Goal: Check status: Check status

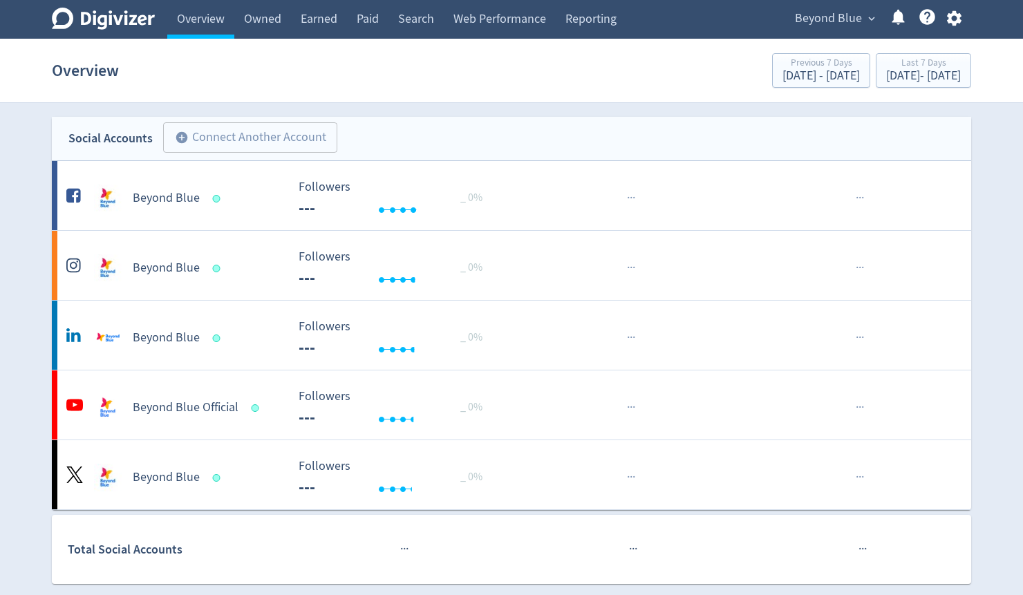
click at [821, 3] on div "Beyond Blue expand_more Help Center - Searchable support on using Digivizer" at bounding box center [876, 19] width 192 height 39
click at [823, 9] on span "Beyond Blue" at bounding box center [828, 19] width 67 height 22
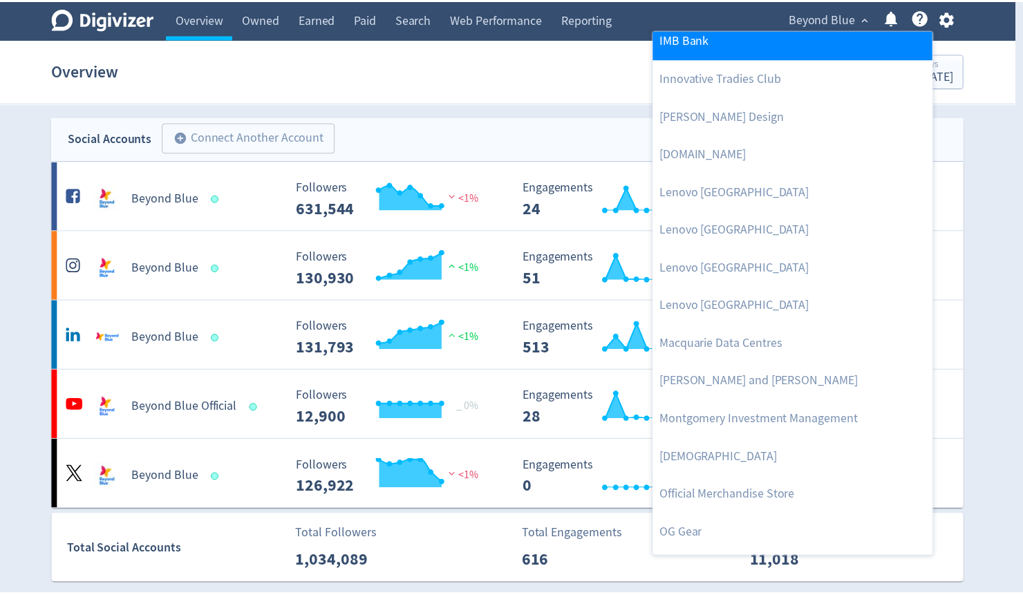
scroll to position [1488, 0]
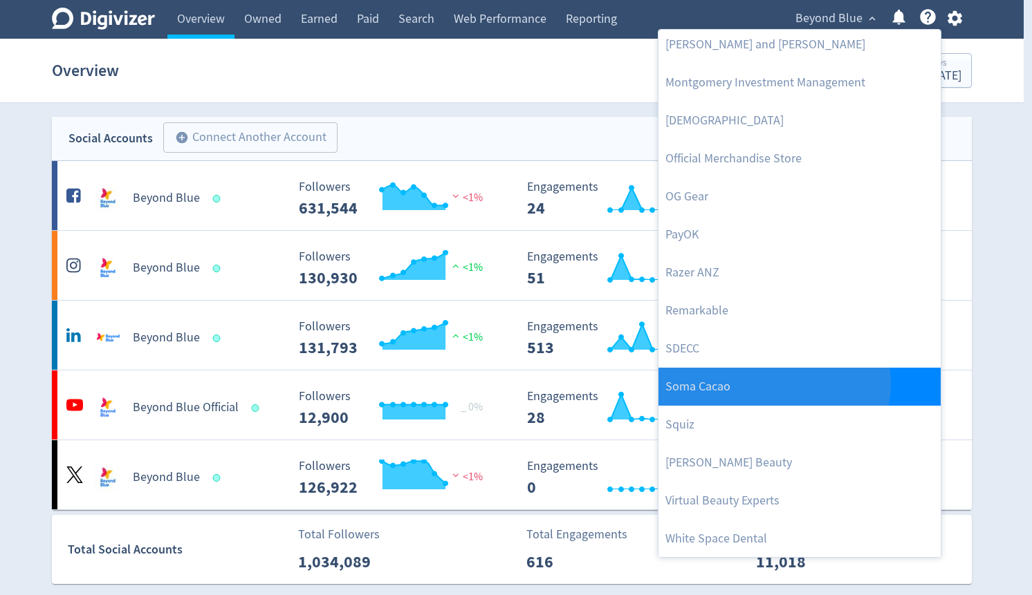
click at [773, 384] on link "Soma Cacao" at bounding box center [799, 387] width 282 height 38
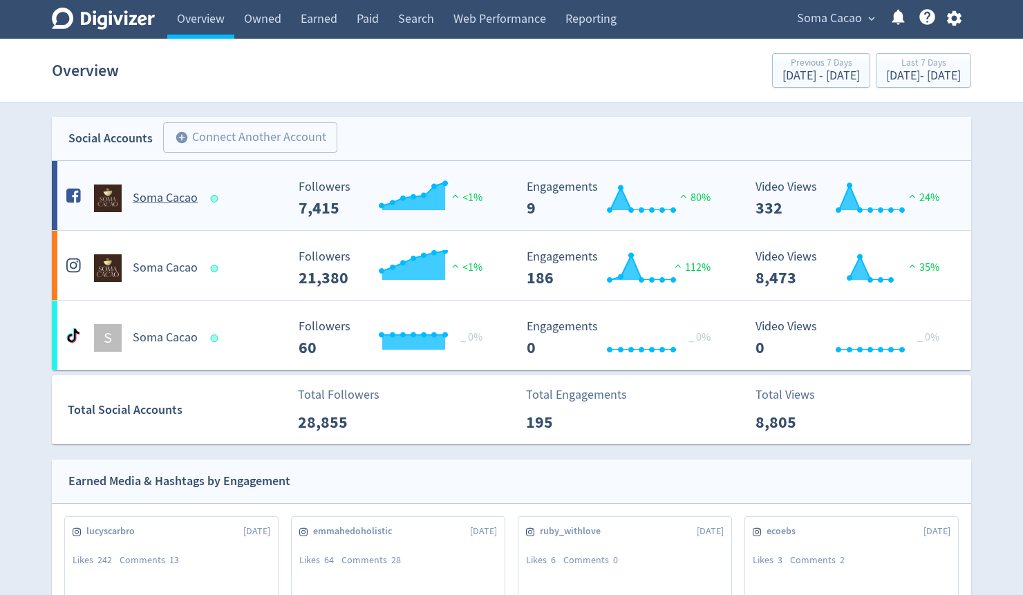
click at [155, 196] on h5 "Soma Cacao" at bounding box center [165, 198] width 65 height 17
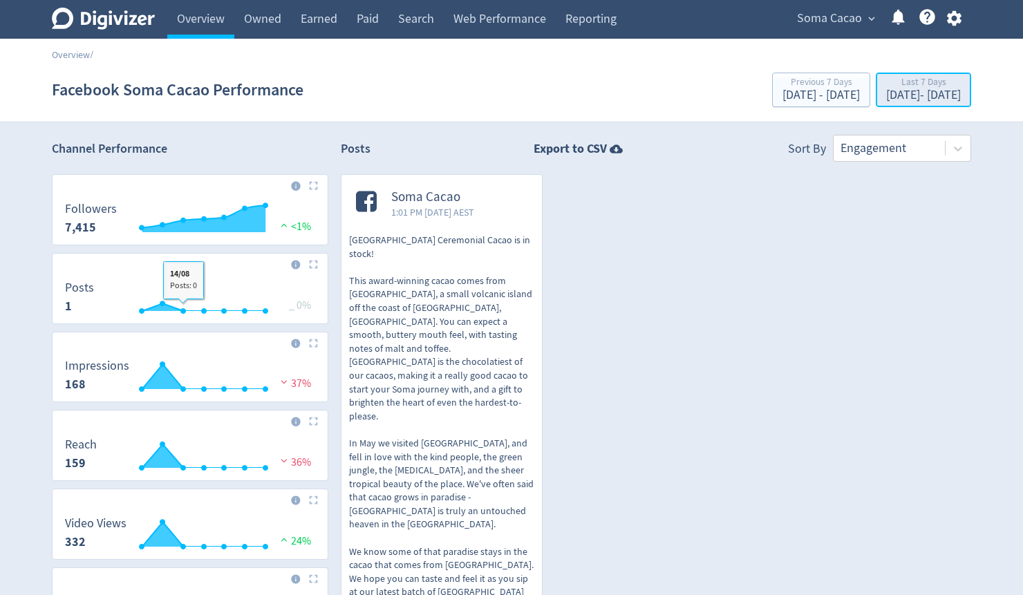
click at [918, 89] on div "[DATE] - [DATE]" at bounding box center [923, 95] width 75 height 12
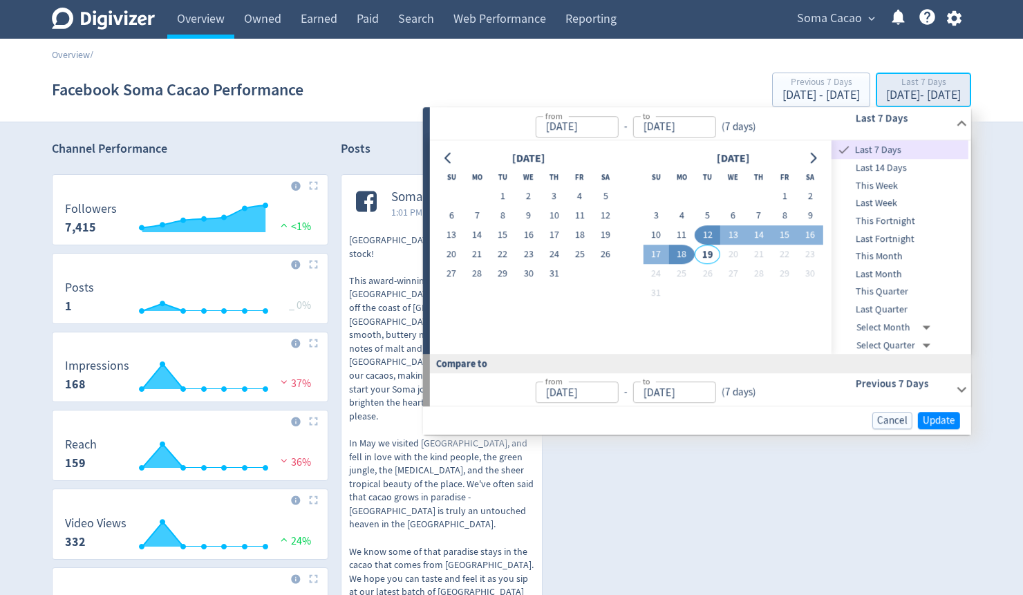
type input "[DATE]"
click at [456, 157] on button "Go to previous month" at bounding box center [448, 158] width 20 height 19
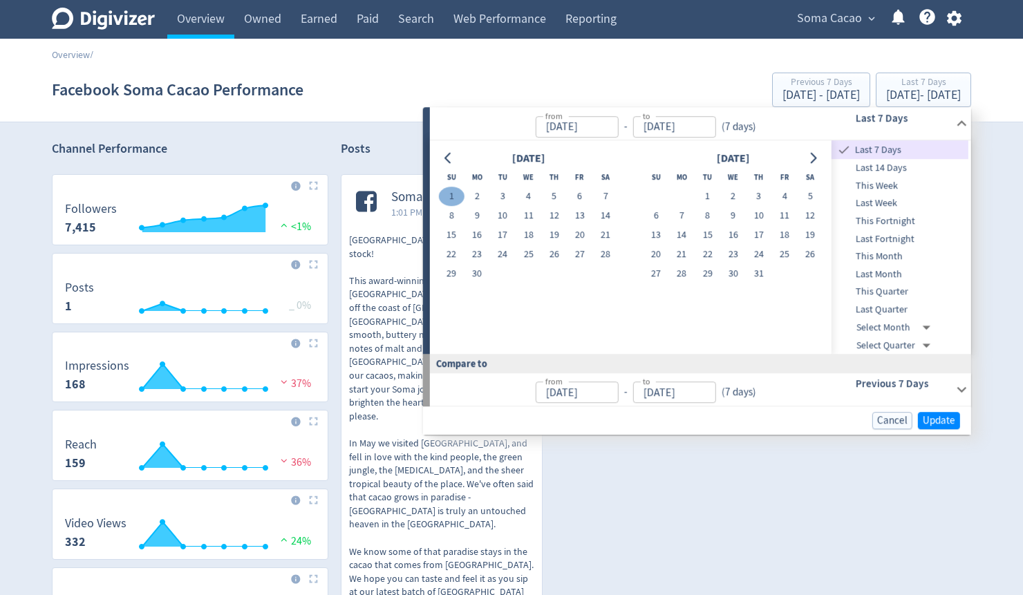
click at [454, 198] on button "1" at bounding box center [451, 196] width 26 height 19
type input "[DATE]"
click at [811, 162] on icon "Go to next month" at bounding box center [813, 158] width 11 height 11
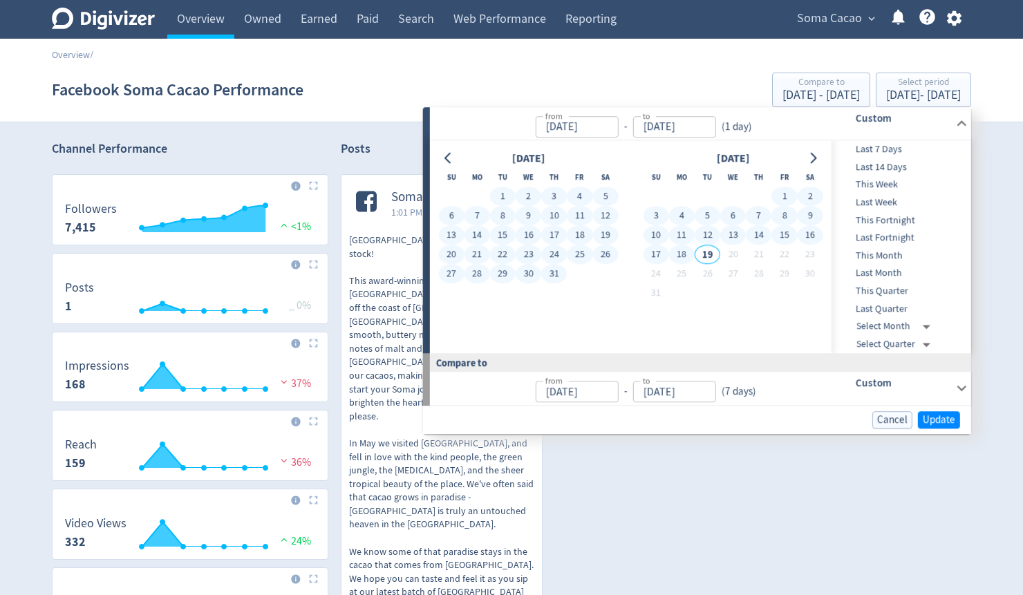
click at [669, 253] on button "18" at bounding box center [682, 254] width 26 height 19
type input "[DATE]"
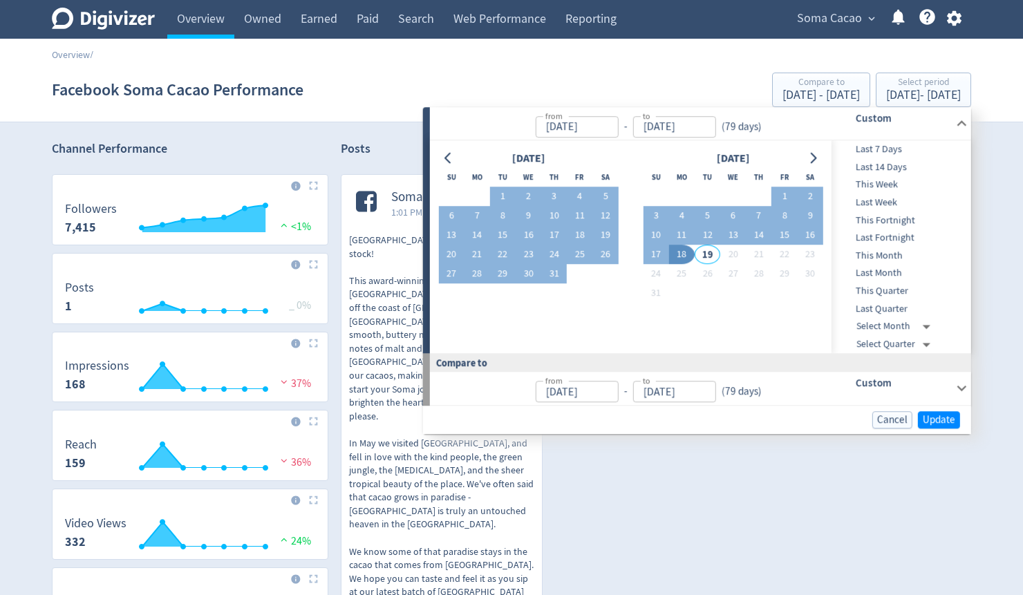
click at [683, 253] on button "18" at bounding box center [682, 254] width 26 height 19
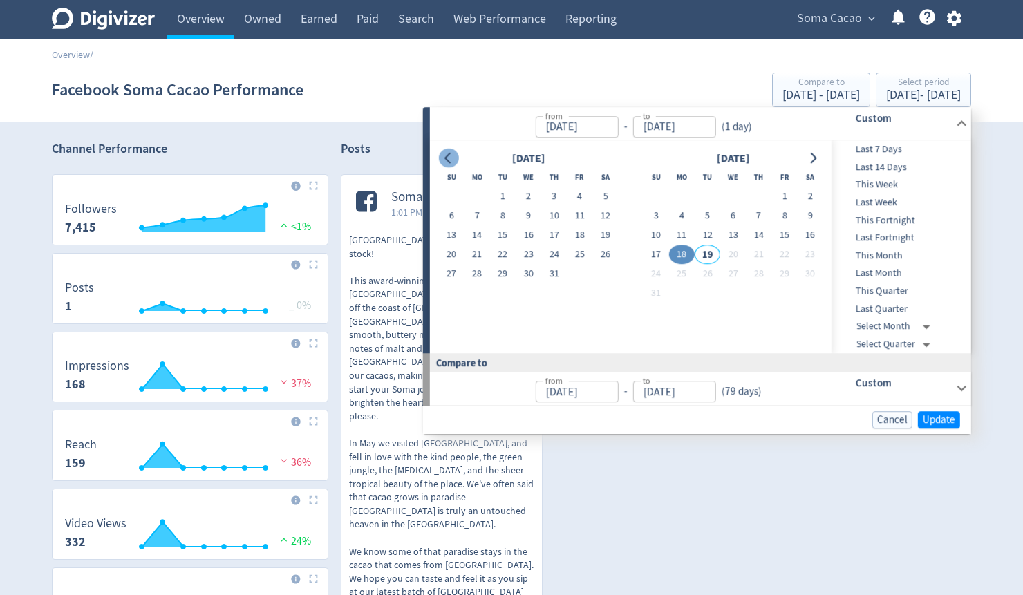
click at [451, 155] on icon "Go to previous month" at bounding box center [448, 158] width 11 height 11
click at [455, 198] on button "1" at bounding box center [451, 196] width 26 height 19
type input "[DATE]"
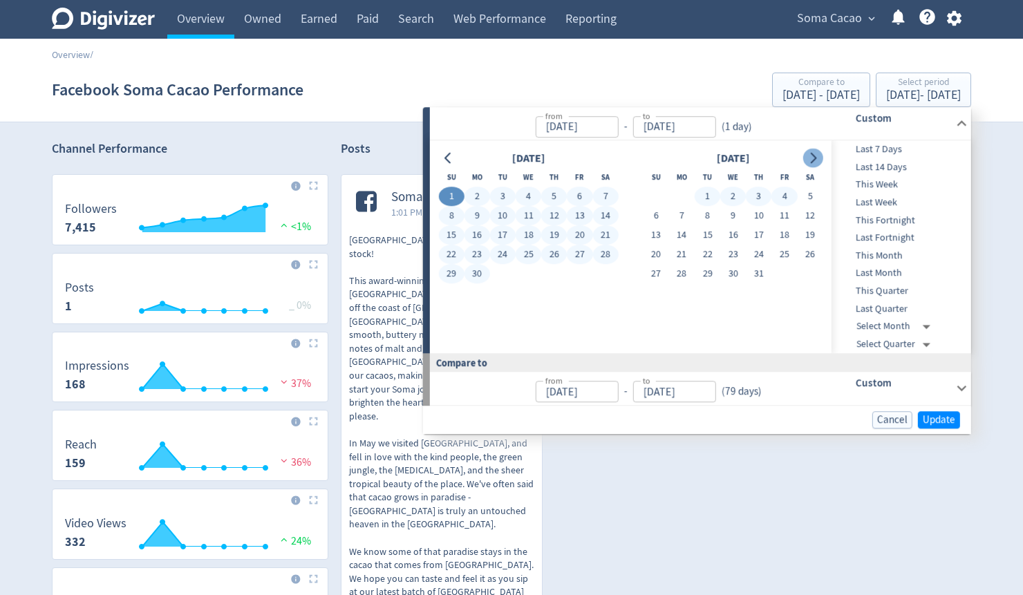
click at [812, 163] on button "Go to next month" at bounding box center [813, 158] width 20 height 19
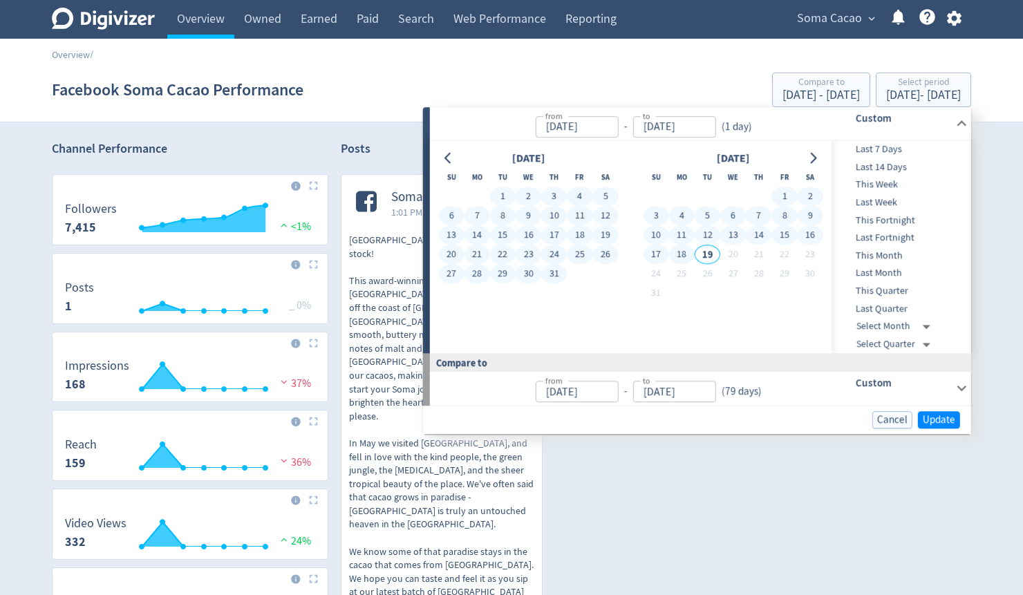
click at [689, 254] on button "18" at bounding box center [682, 254] width 26 height 19
type input "[DATE]"
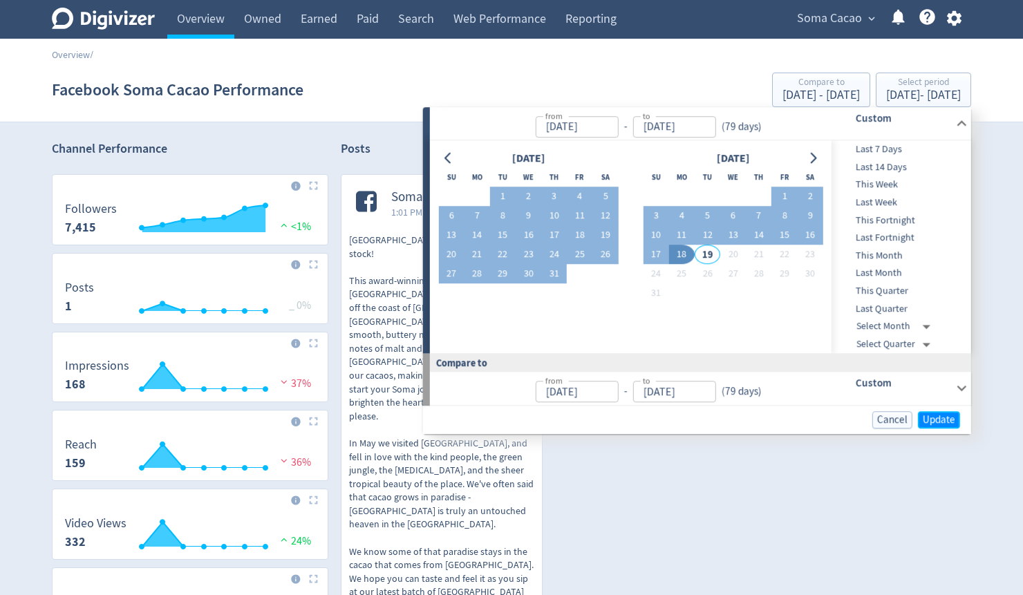
click at [949, 420] on span "Update" at bounding box center [939, 420] width 32 height 10
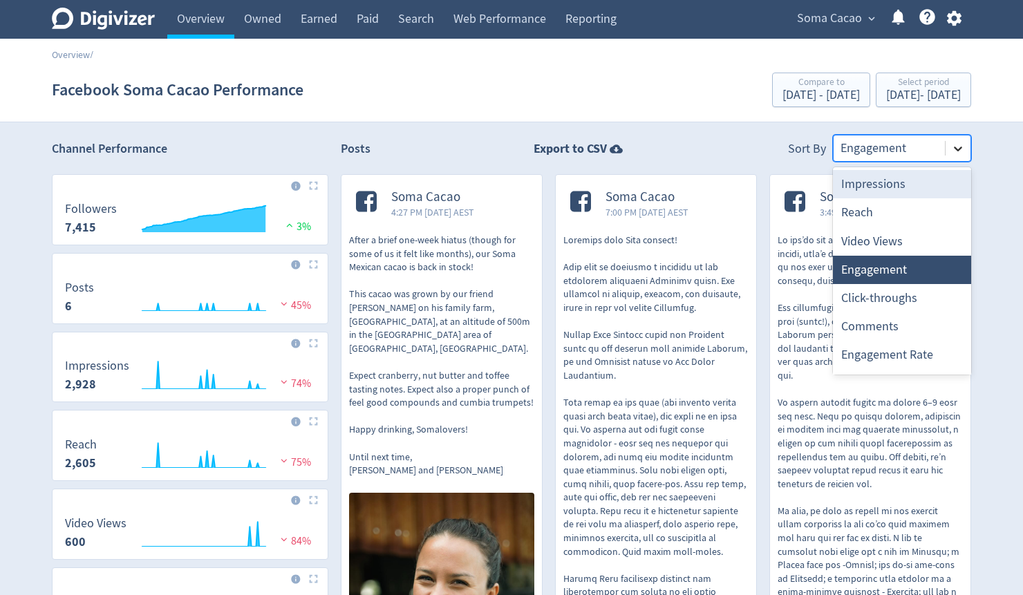
click at [958, 153] on icon at bounding box center [958, 149] width 14 height 14
click at [893, 299] on div "Click-throughs" at bounding box center [902, 298] width 138 height 28
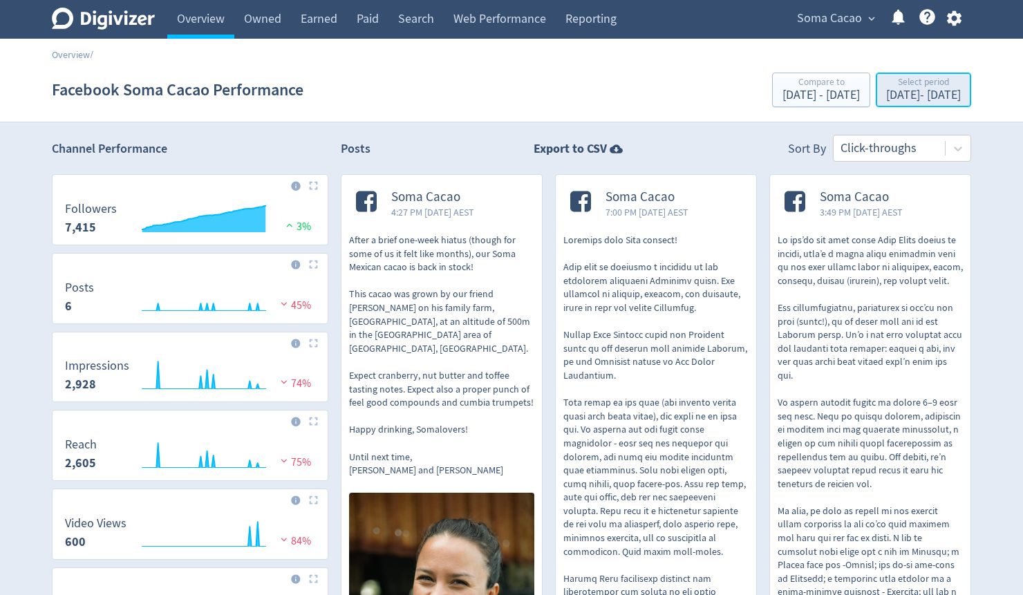
click at [918, 86] on div "Select period" at bounding box center [923, 83] width 75 height 12
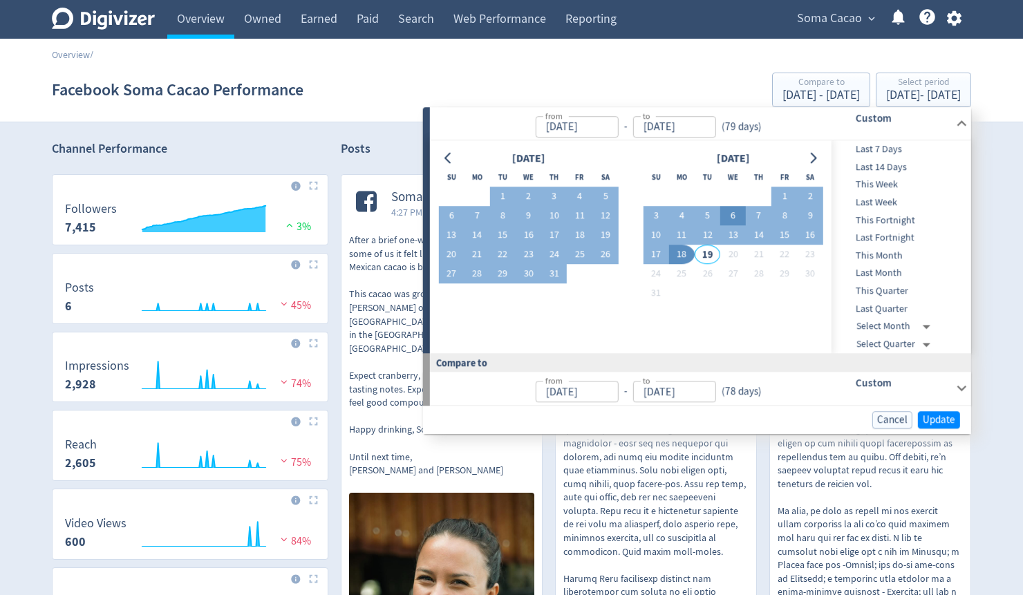
click at [726, 212] on button "6" at bounding box center [733, 216] width 26 height 19
type input "[DATE]"
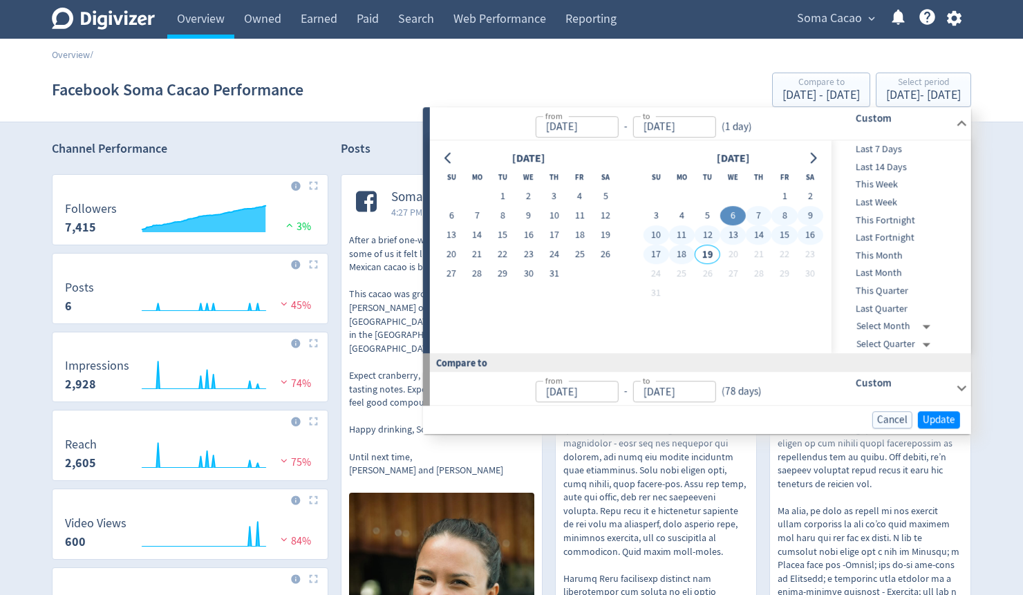
click at [682, 259] on button "18" at bounding box center [682, 254] width 26 height 19
type input "[DATE]"
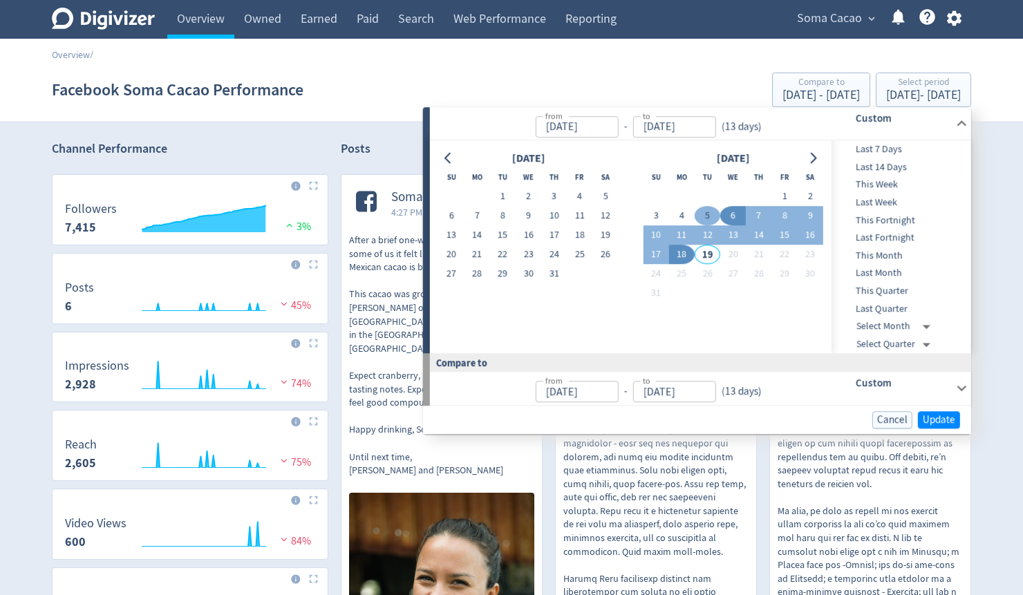
click at [705, 218] on button "5" at bounding box center [708, 216] width 26 height 19
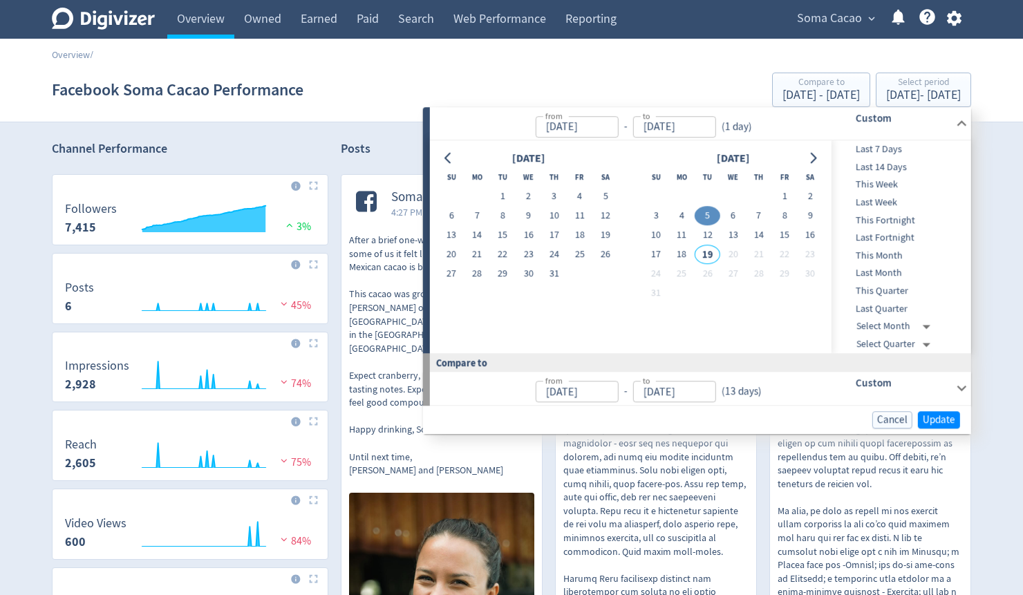
type input "[DATE]"
click at [678, 255] on button "18" at bounding box center [682, 254] width 26 height 19
type input "[DATE]"
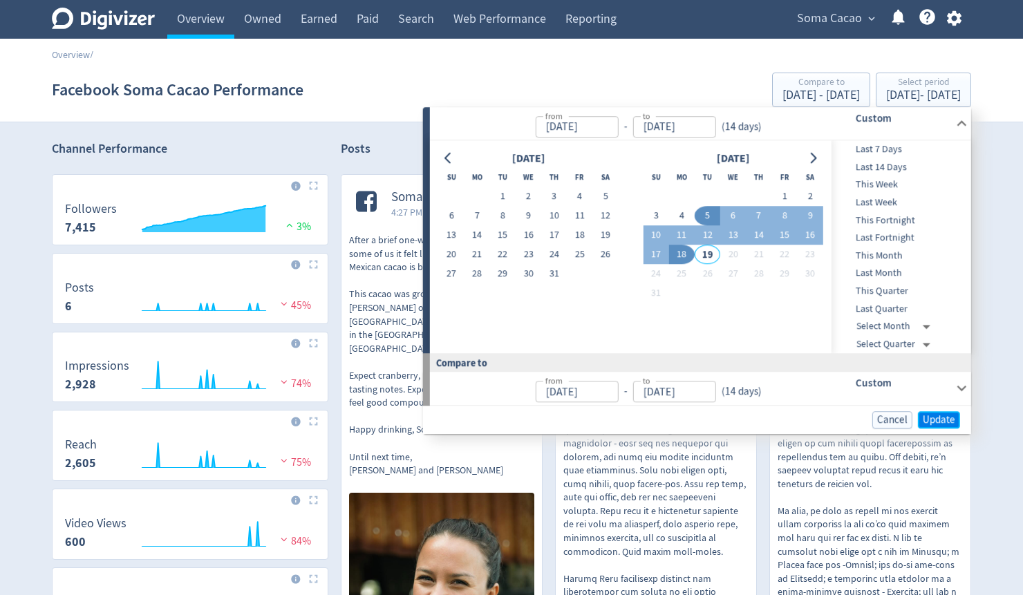
click at [941, 418] on span "Update" at bounding box center [939, 420] width 32 height 10
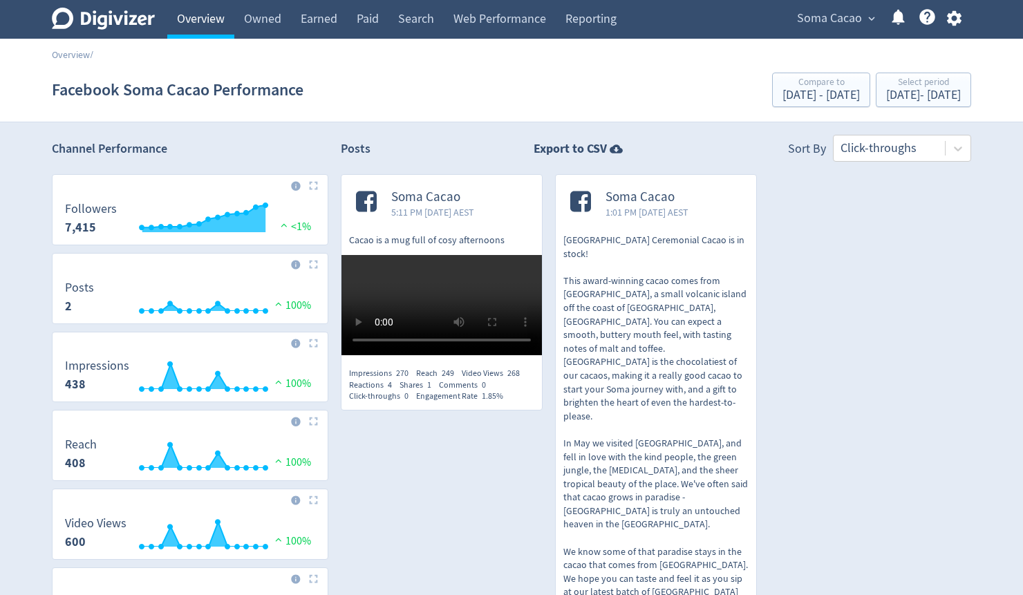
click at [223, 13] on link "Overview" at bounding box center [200, 19] width 67 height 39
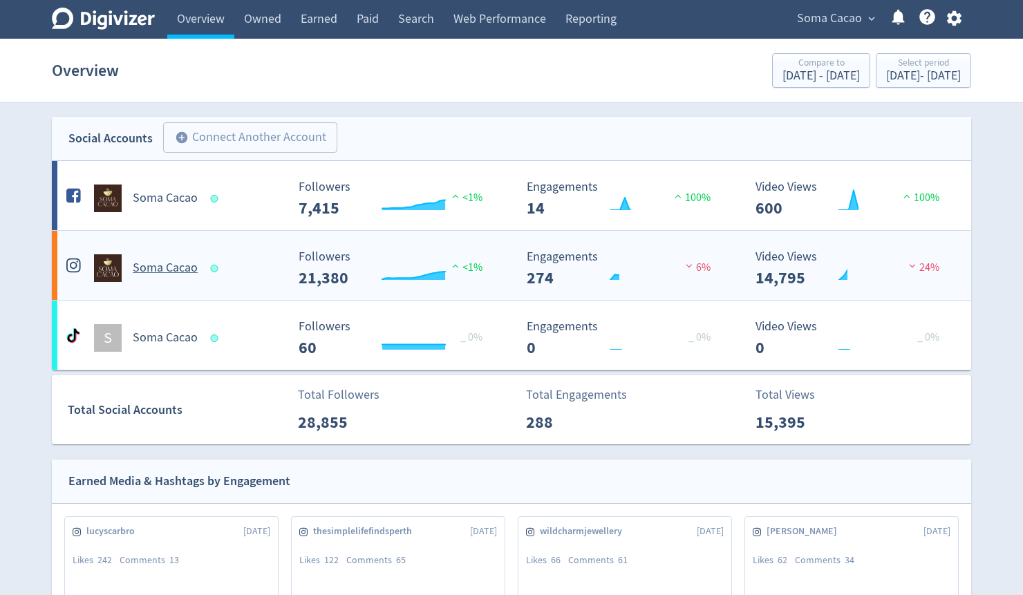
click at [160, 270] on h5 "Soma Cacao" at bounding box center [165, 268] width 65 height 17
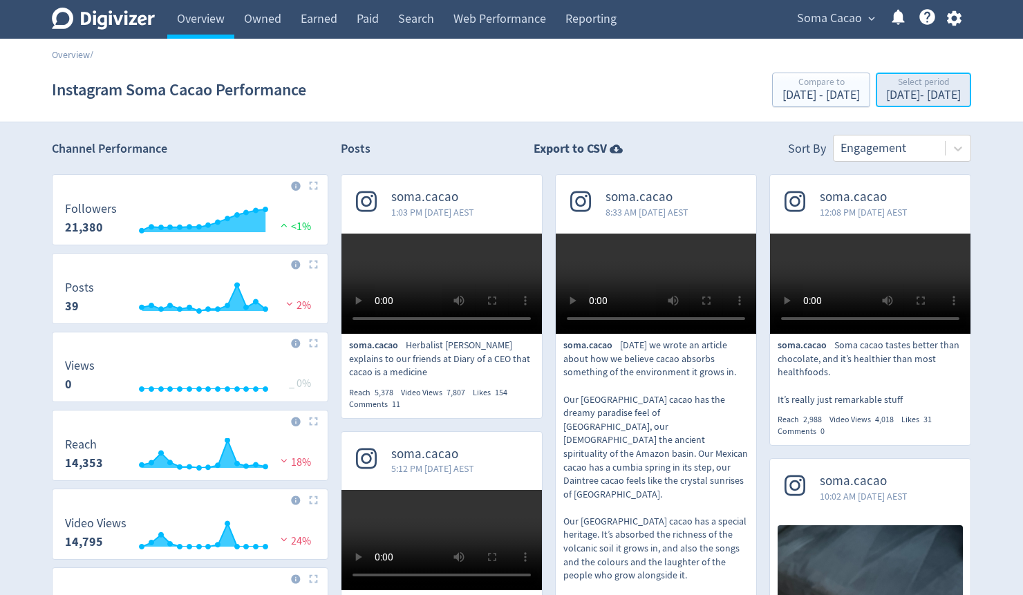
click at [902, 79] on div "Select period" at bounding box center [923, 83] width 75 height 12
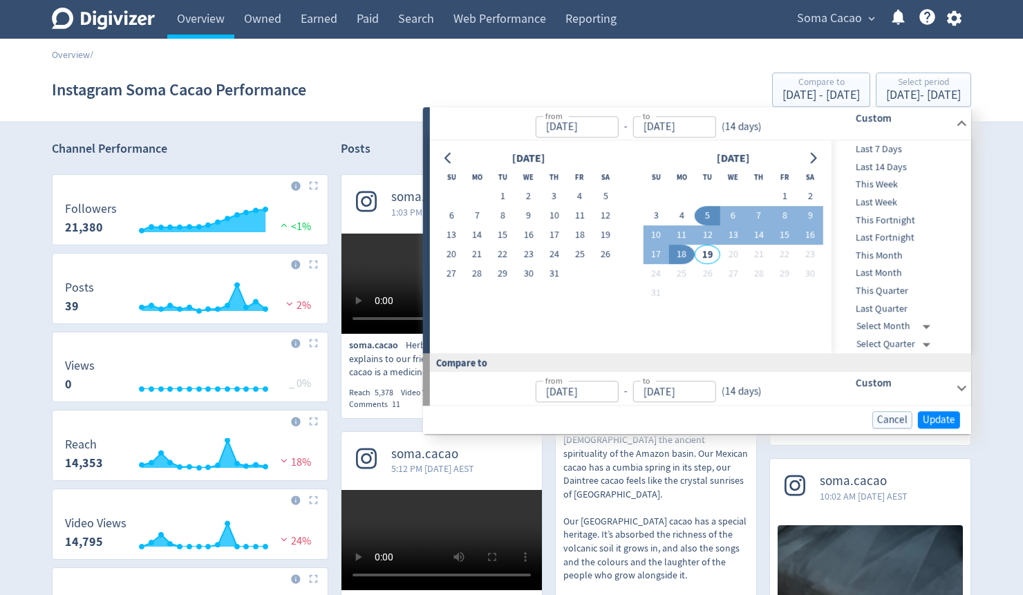
click at [437, 160] on div "[DATE] Su Mo Tu We Th Fr Sa 1 2 3 4 5 6 7 8 9 10 11 12 13 14 15 16 17 18 19 20 …" at bounding box center [631, 246] width 402 height 213
click at [454, 162] on button "Go to previous month" at bounding box center [448, 158] width 20 height 19
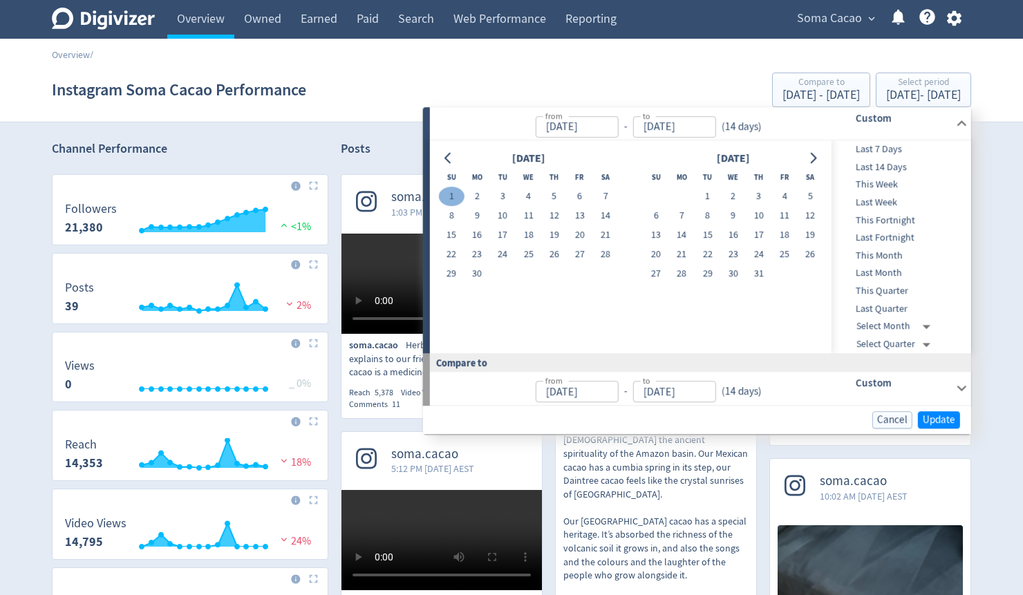
click at [448, 192] on button "1" at bounding box center [451, 196] width 26 height 19
type input "[DATE]"
click at [816, 158] on icon "Go to next month" at bounding box center [814, 158] width 6 height 11
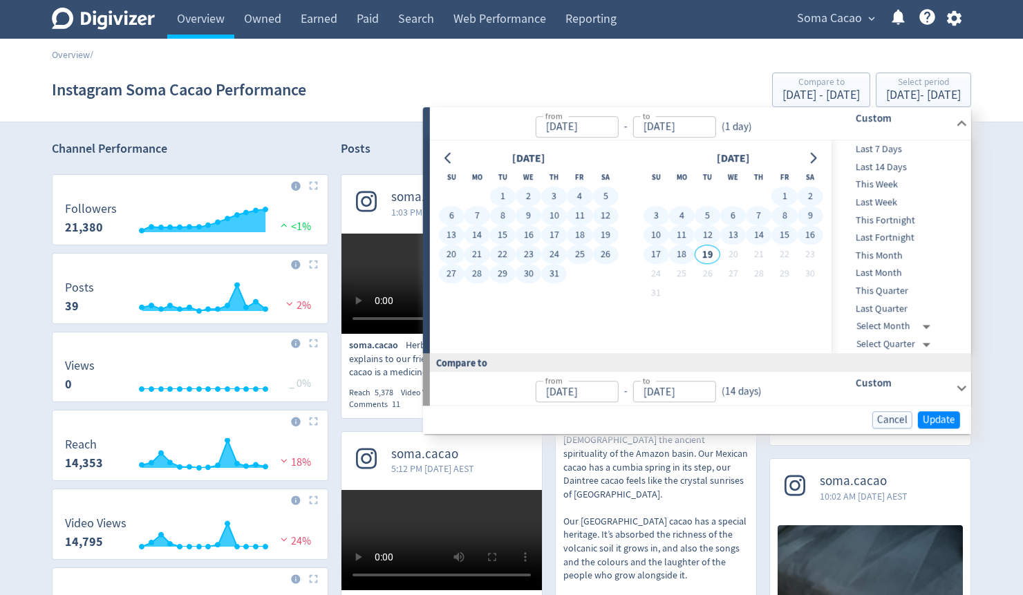
click at [680, 257] on button "18" at bounding box center [682, 254] width 26 height 19
type input "[DATE]"
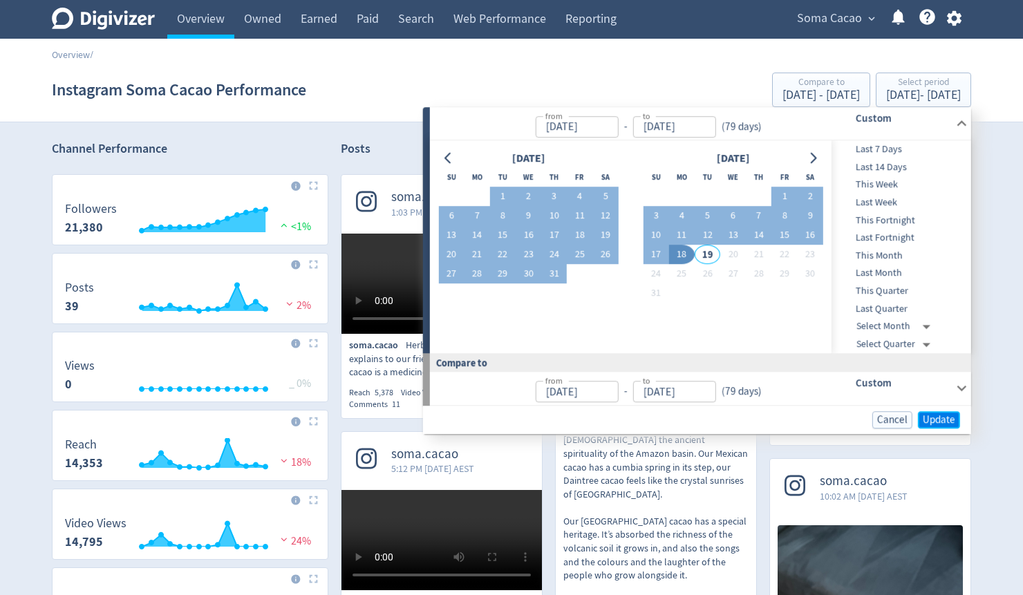
click at [937, 416] on span "Update" at bounding box center [939, 420] width 32 height 10
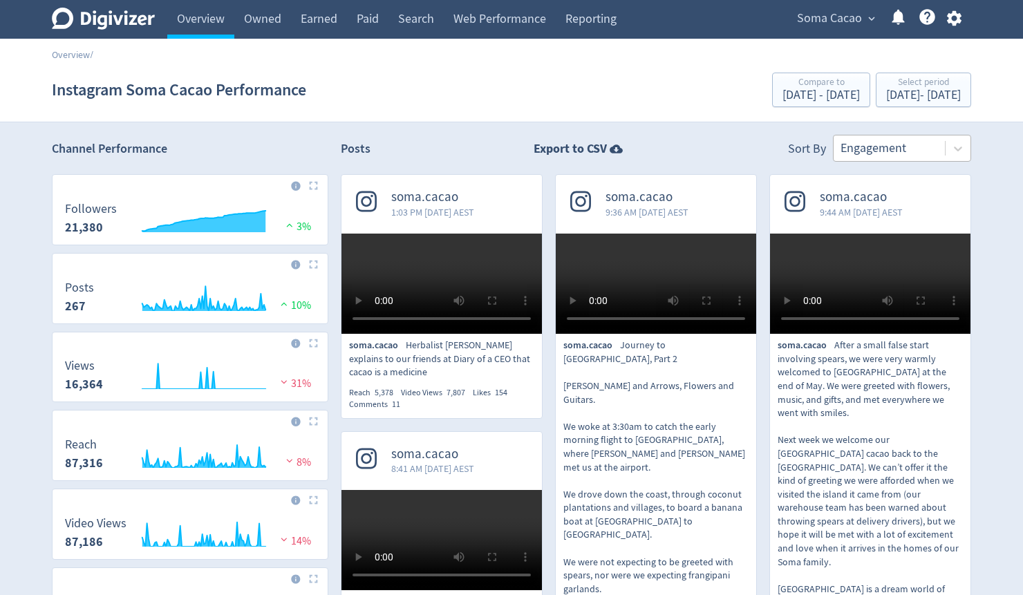
click at [857, 160] on div "Engagement" at bounding box center [889, 149] width 111 height 26
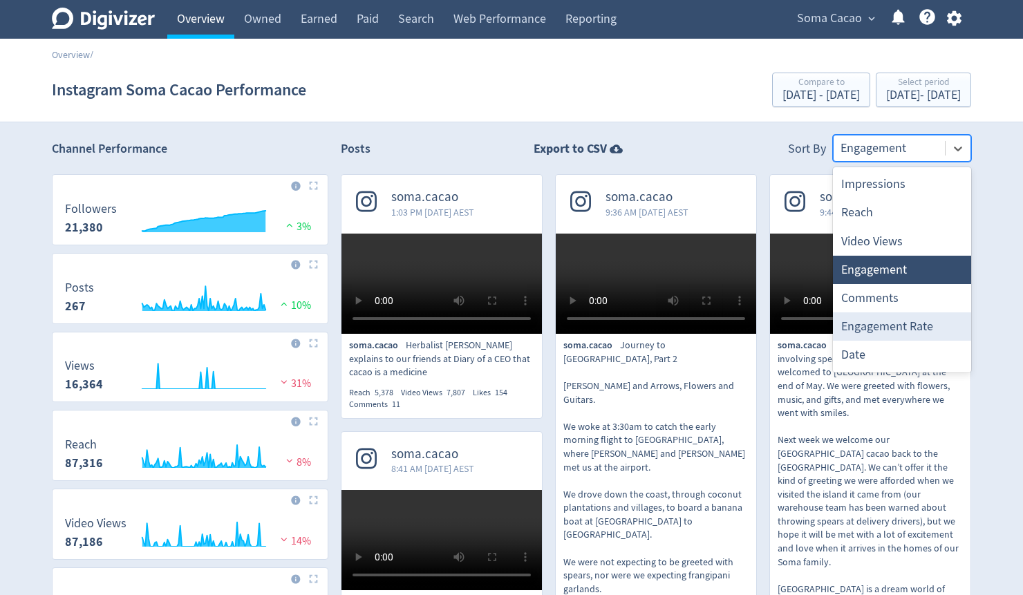
click at [204, 19] on link "Overview" at bounding box center [200, 19] width 67 height 39
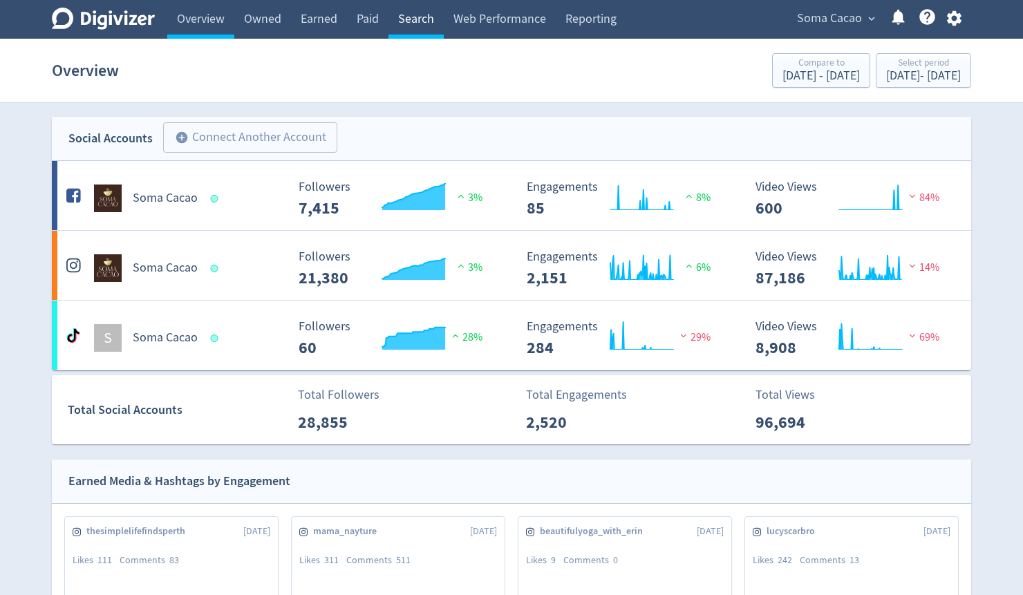
click at [410, 22] on link "Search" at bounding box center [416, 19] width 55 height 39
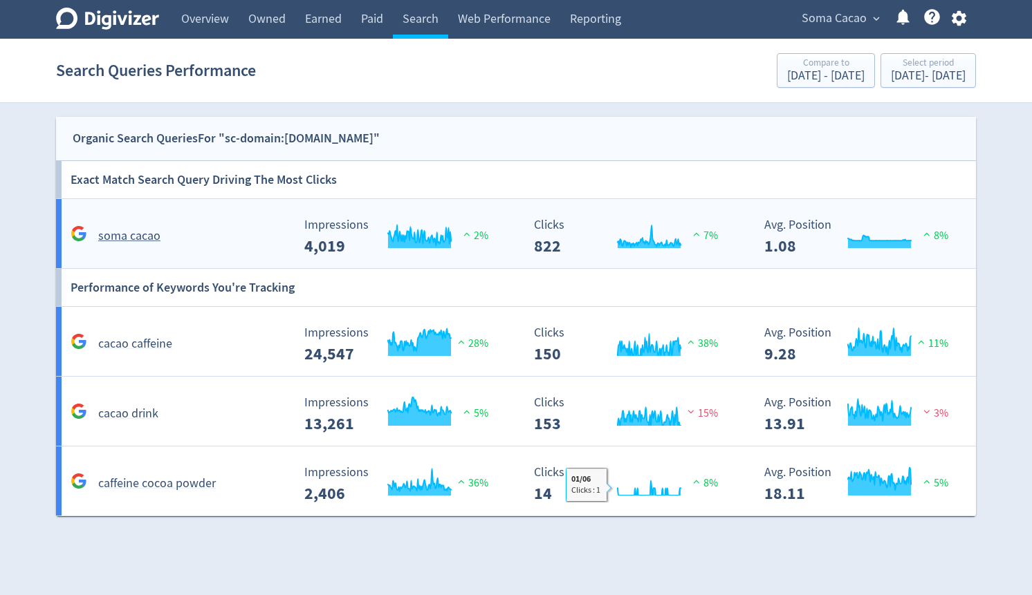
click at [122, 233] on h5 "soma cacao" at bounding box center [129, 236] width 62 height 17
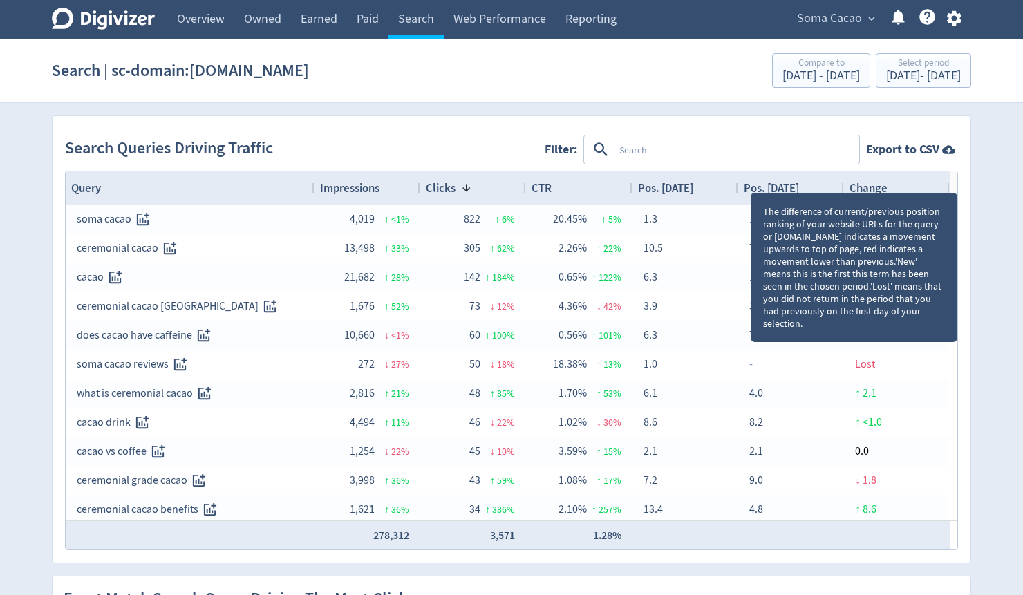
click at [868, 195] on div "Change" at bounding box center [897, 188] width 95 height 26
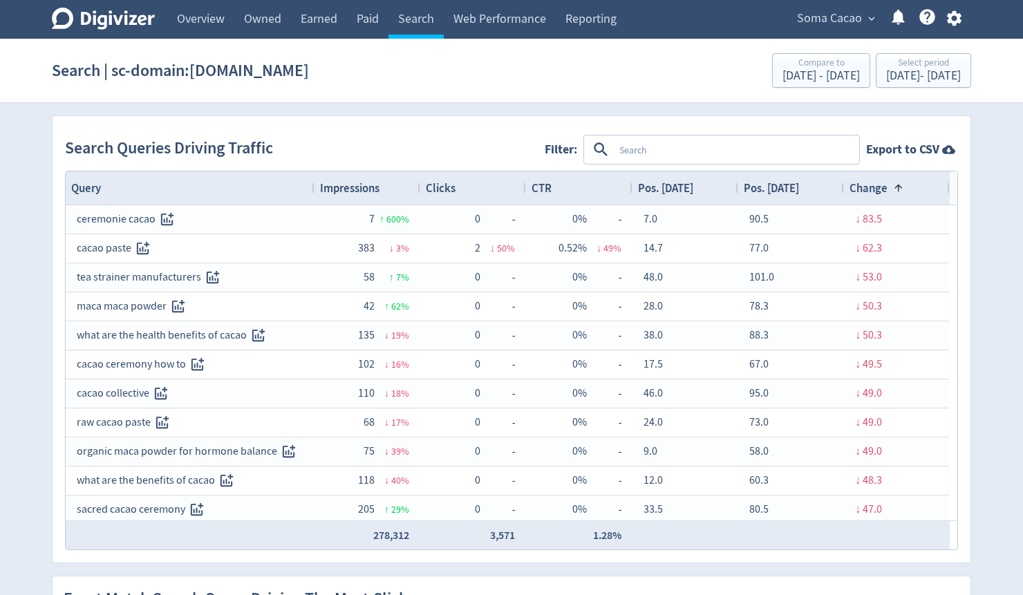
click at [879, 186] on span "Change" at bounding box center [869, 187] width 38 height 15
